Goal: Entertainment & Leisure: Consume media (video, audio)

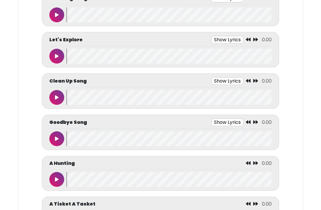
click at [53, 16] on button at bounding box center [56, 15] width 15 height 15
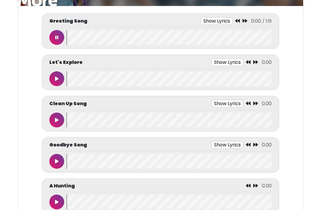
scroll to position [61, 0]
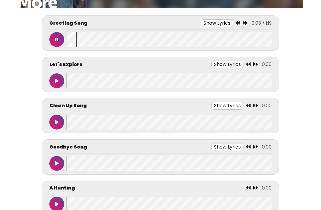
click at [222, 20] on button "Show Lyrics" at bounding box center [217, 23] width 32 height 8
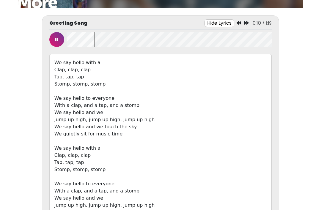
click at [222, 20] on button "Hide Lyrics" at bounding box center [219, 23] width 30 height 8
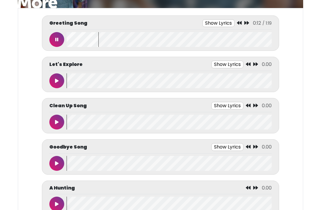
click at [52, 78] on button at bounding box center [56, 80] width 15 height 15
click at [221, 57] on div "Let's Explore Show Lyrics 0:01 / 0:45" at bounding box center [160, 74] width 237 height 35
click at [220, 61] on button "Show Lyrics" at bounding box center [215, 65] width 32 height 8
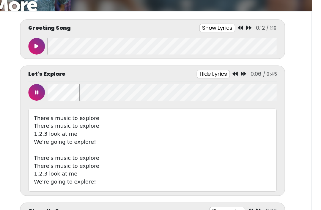
scroll to position [55, 0]
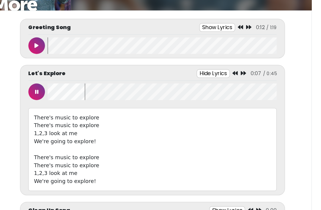
click at [55, 85] on icon at bounding box center [56, 87] width 3 height 5
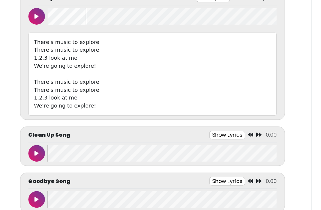
click at [49, 135] on button at bounding box center [56, 142] width 15 height 15
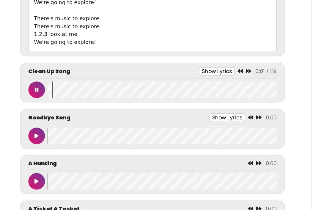
scroll to position [180, 0]
click at [201, 65] on button "Show Lyrics" at bounding box center [217, 69] width 32 height 8
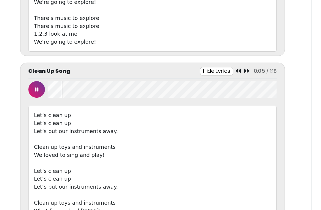
click at [203, 65] on button "Hide Lyrics" at bounding box center [218, 69] width 30 height 8
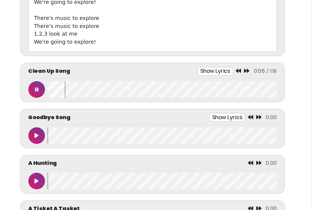
click at [55, 83] on icon at bounding box center [56, 85] width 3 height 5
click at [49, 119] on button at bounding box center [56, 126] width 15 height 15
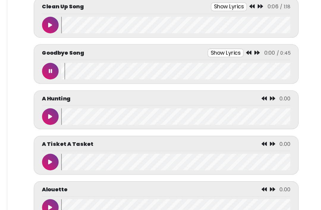
scroll to position [238, 0]
click at [55, 107] on icon at bounding box center [57, 109] width 4 height 5
